Goal: Answer question/provide support

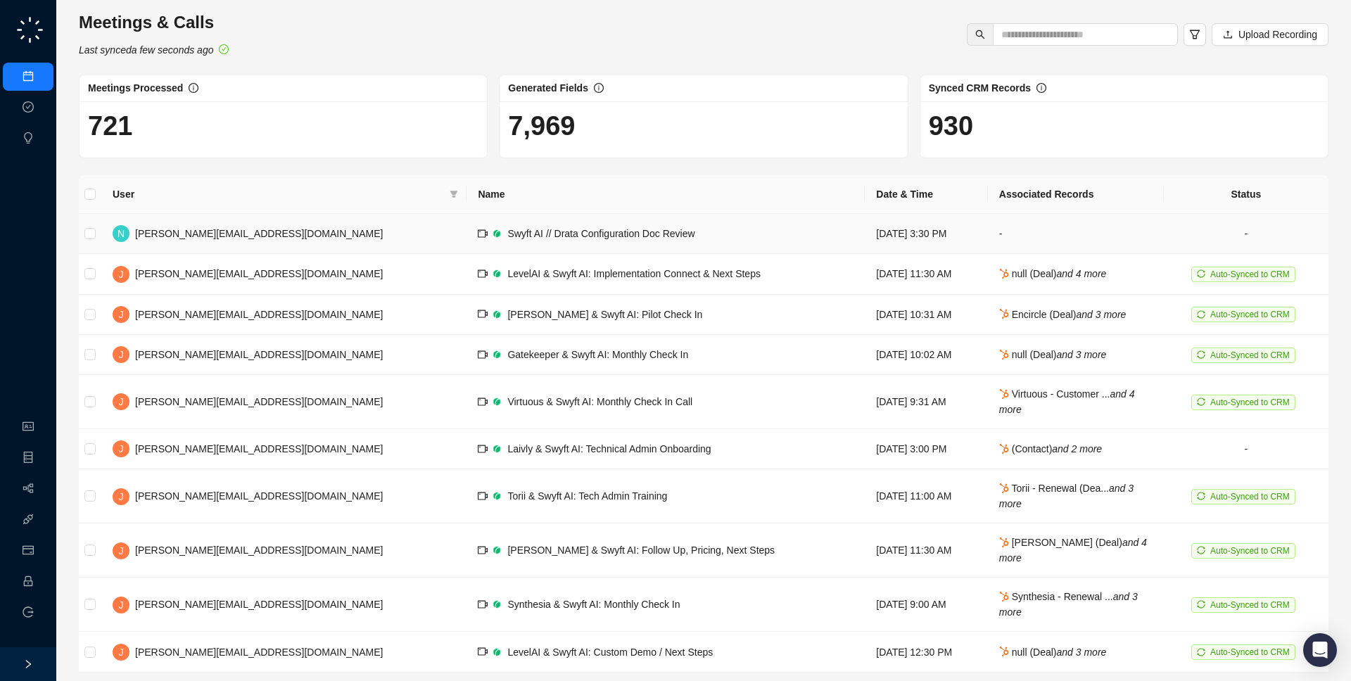
click at [473, 246] on td "Swyft AI // Drata Configuration Doc Review" at bounding box center [666, 234] width 398 height 40
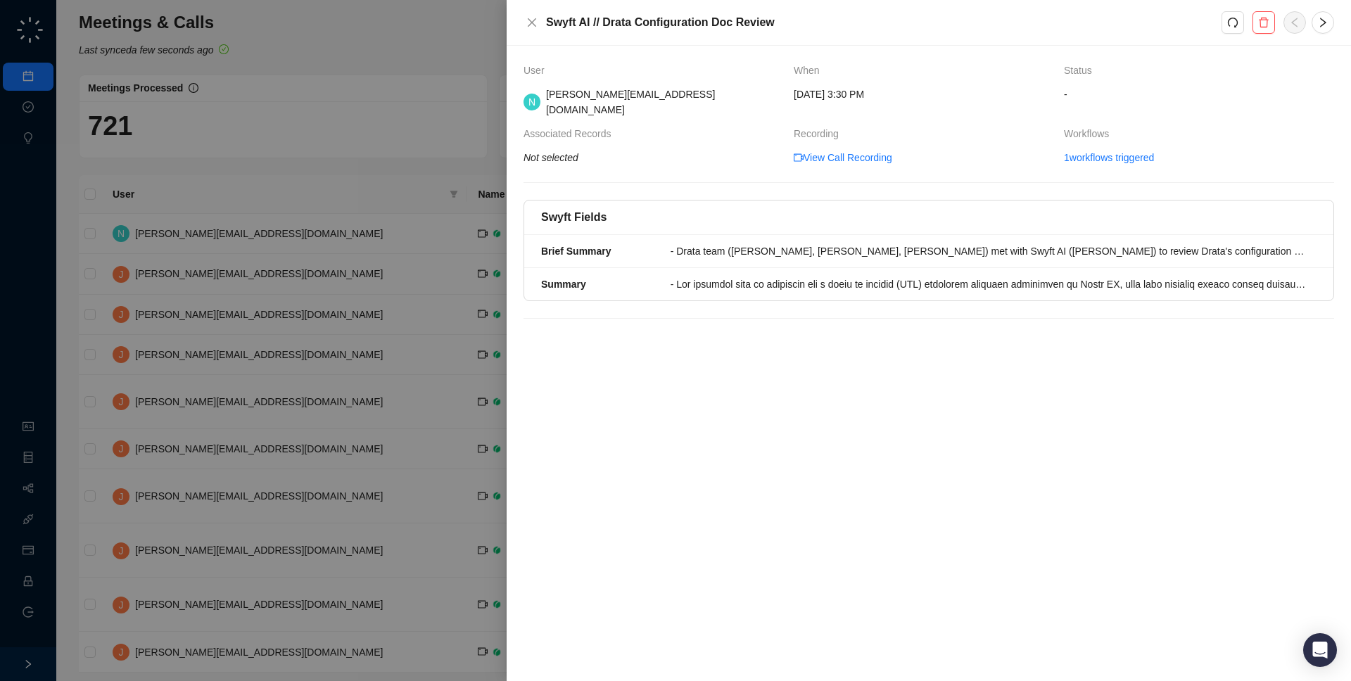
click at [473, 246] on div at bounding box center [675, 340] width 1351 height 681
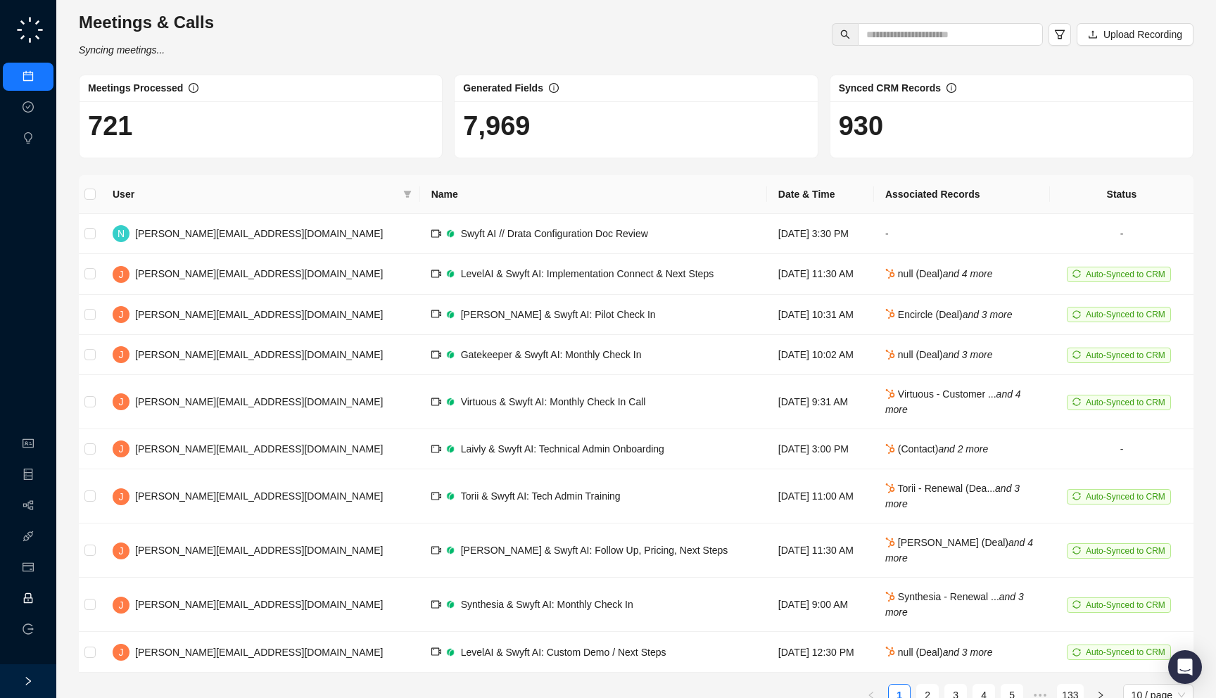
click at [41, 601] on link "Employee" at bounding box center [63, 598] width 44 height 11
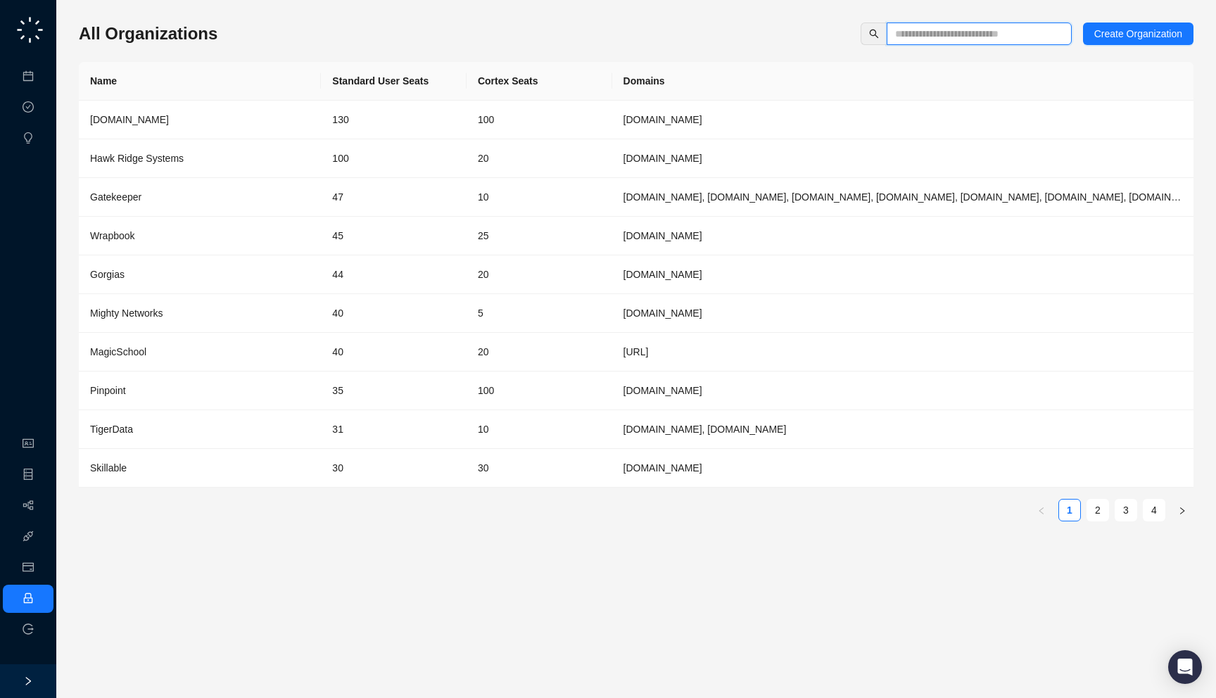
click at [961, 34] on input "text" at bounding box center [973, 33] width 157 height 15
type input "*"
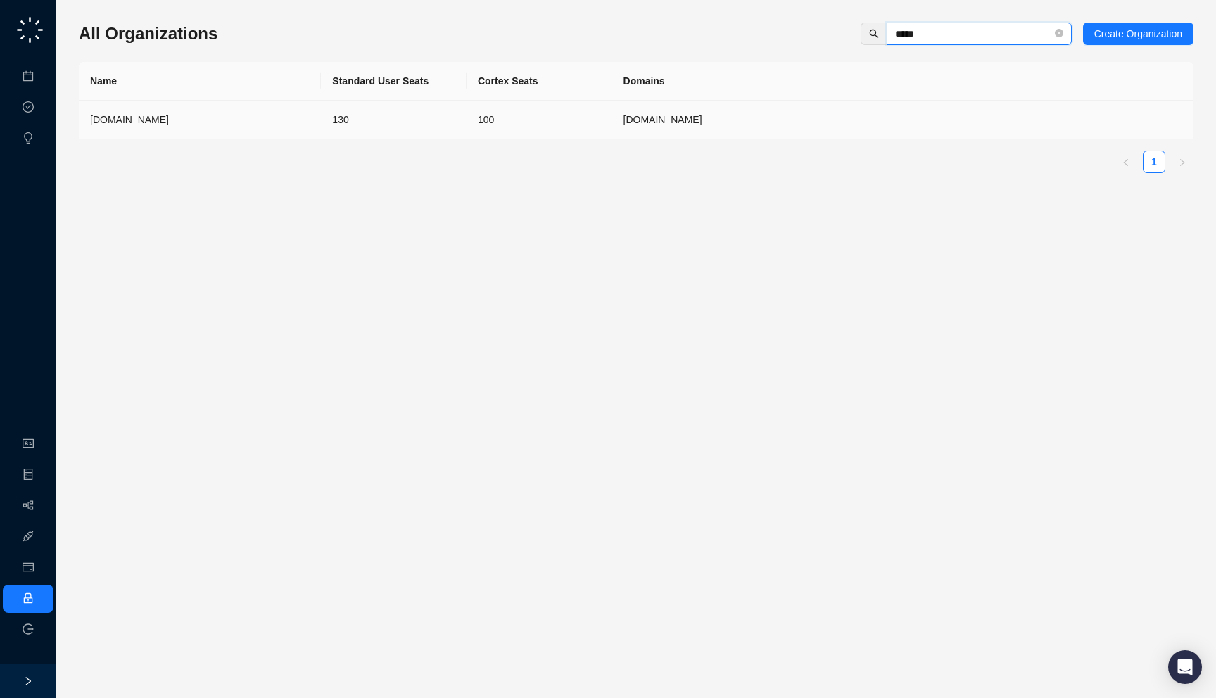
type input "*****"
click at [649, 115] on td "[DOMAIN_NAME]" at bounding box center [902, 120] width 581 height 39
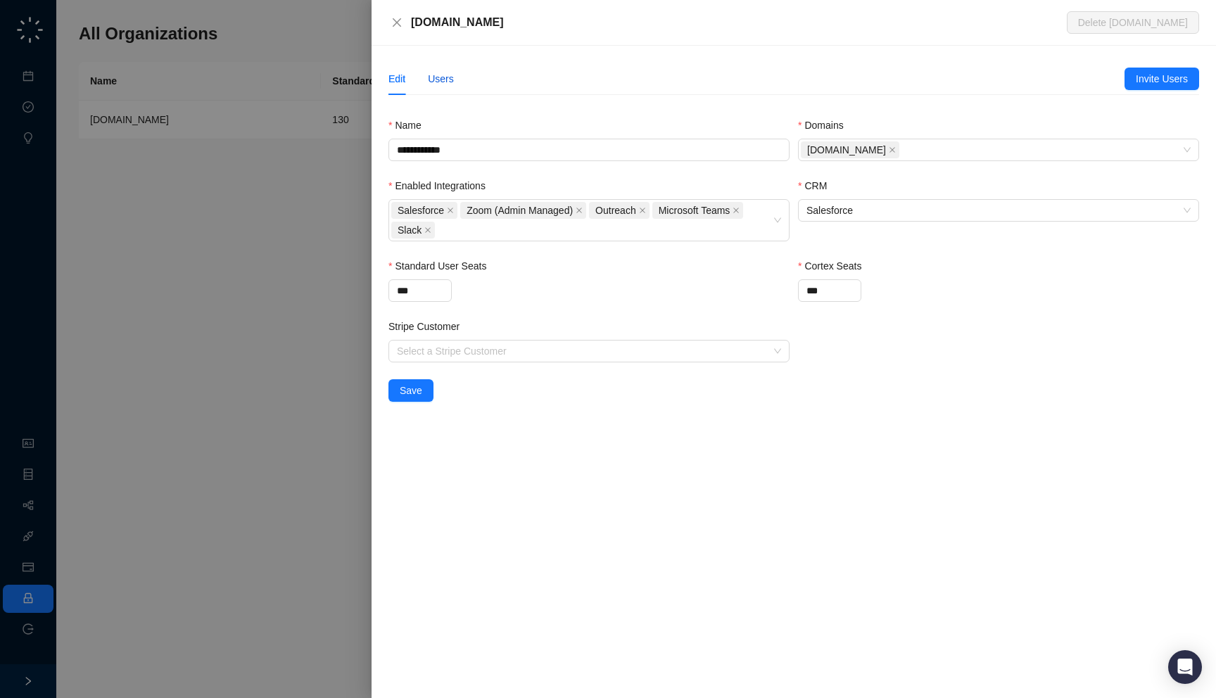
click at [439, 83] on div "Users" at bounding box center [441, 78] width 26 height 15
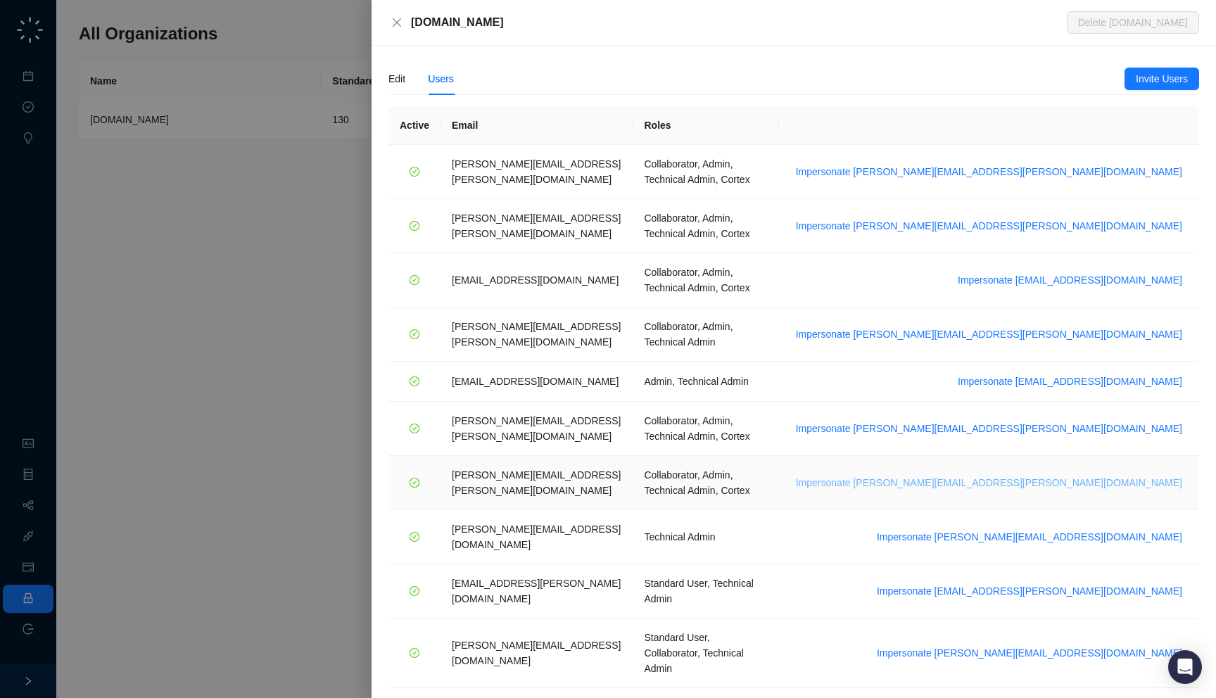
click at [1086, 475] on span "Impersonate tom.barber@synthesia.io" at bounding box center [989, 482] width 386 height 15
